Goal: Navigation & Orientation: Find specific page/section

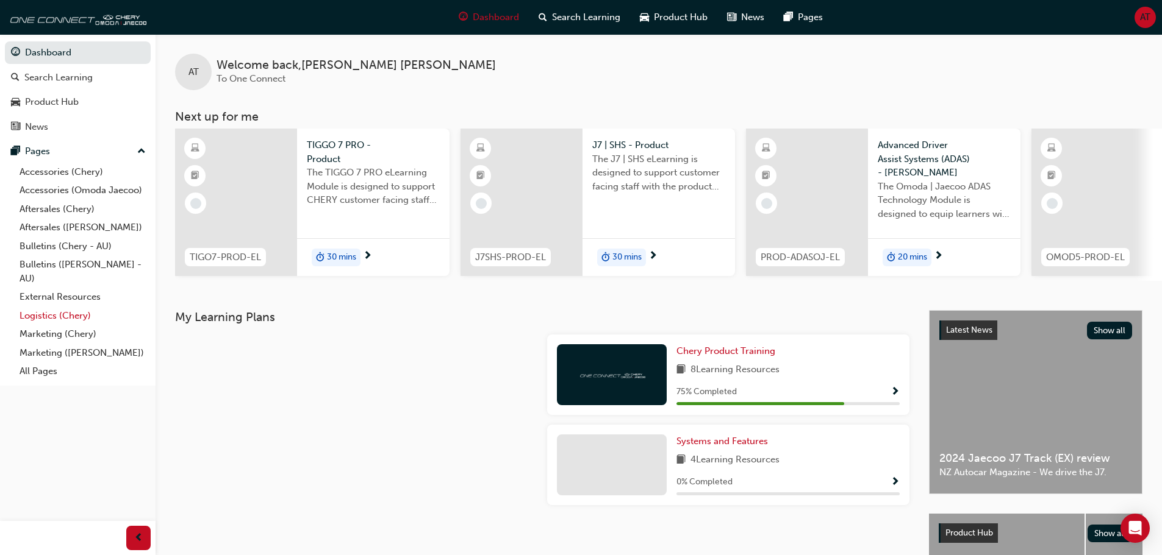
click at [73, 319] on link "Logistics (Chery)" at bounding box center [83, 316] width 136 height 19
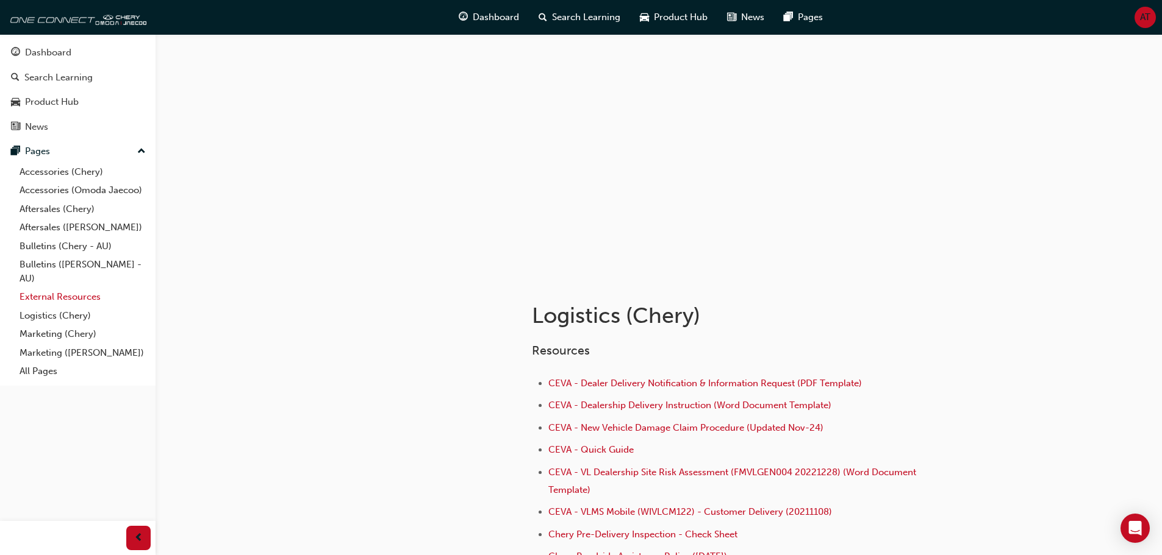
click at [59, 299] on link "External Resources" at bounding box center [83, 297] width 136 height 19
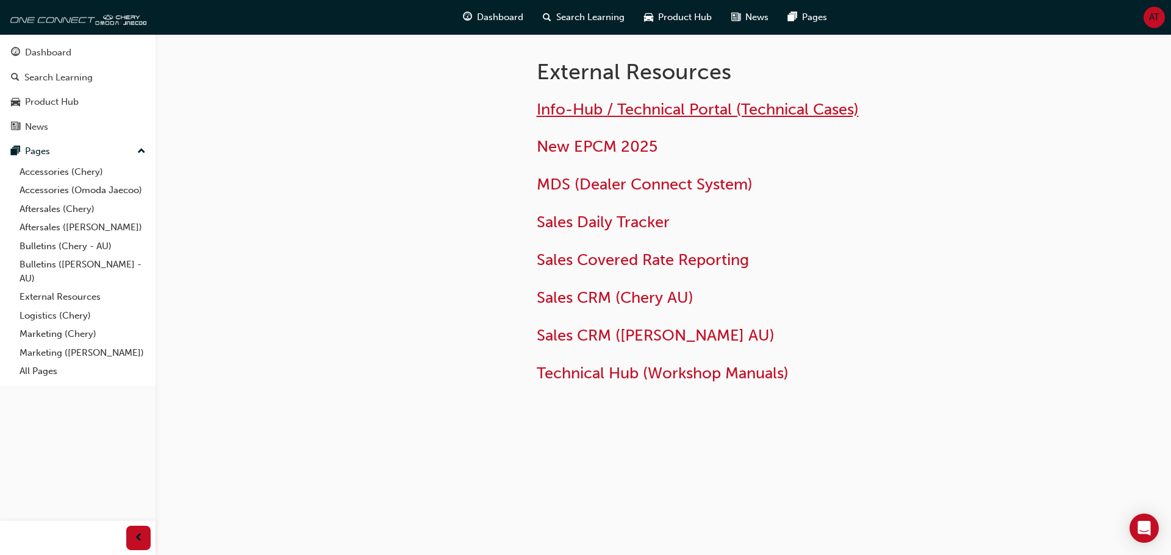
click at [595, 112] on span "Info-Hub / Technical Portal (Technical Cases)" at bounding box center [698, 109] width 322 height 19
click at [35, 171] on link "Accessories (Chery)" at bounding box center [83, 172] width 136 height 19
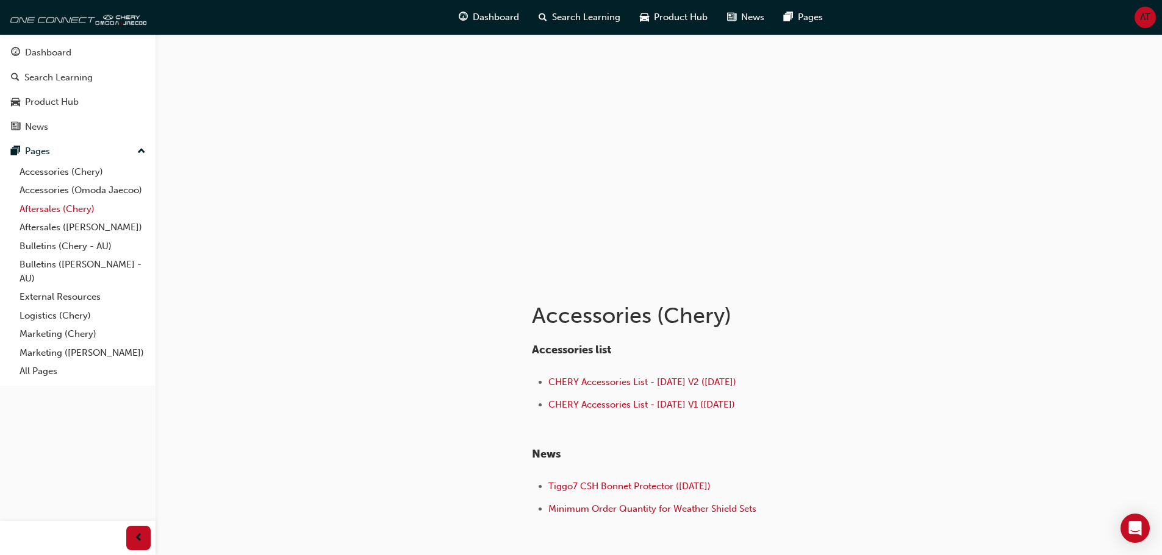
click at [52, 210] on link "Aftersales (Chery)" at bounding box center [83, 209] width 136 height 19
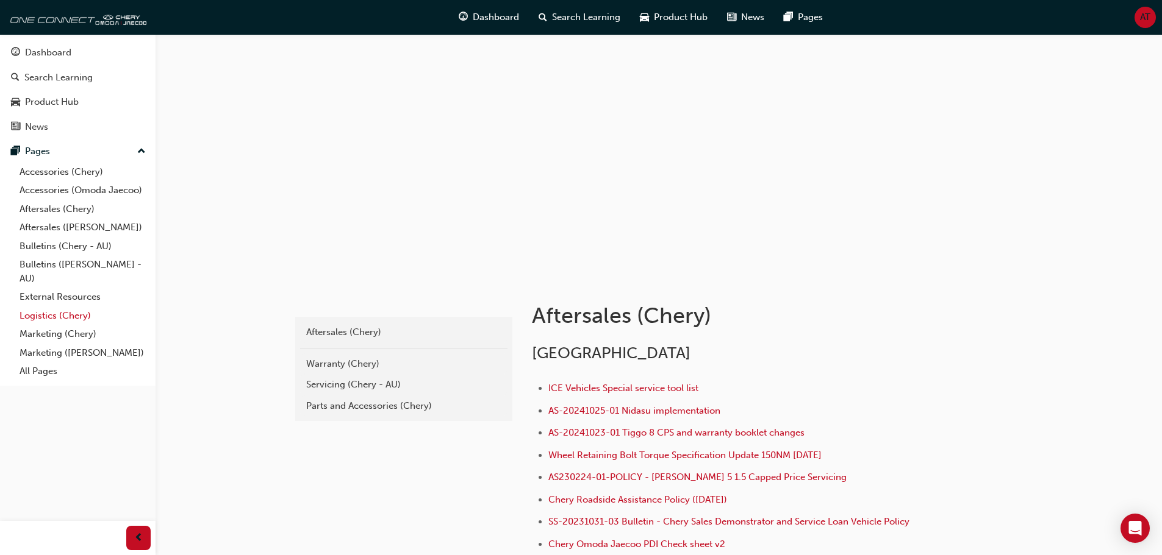
click at [50, 316] on link "Logistics (Chery)" at bounding box center [83, 316] width 136 height 19
